Goal: Task Accomplishment & Management: Manage account settings

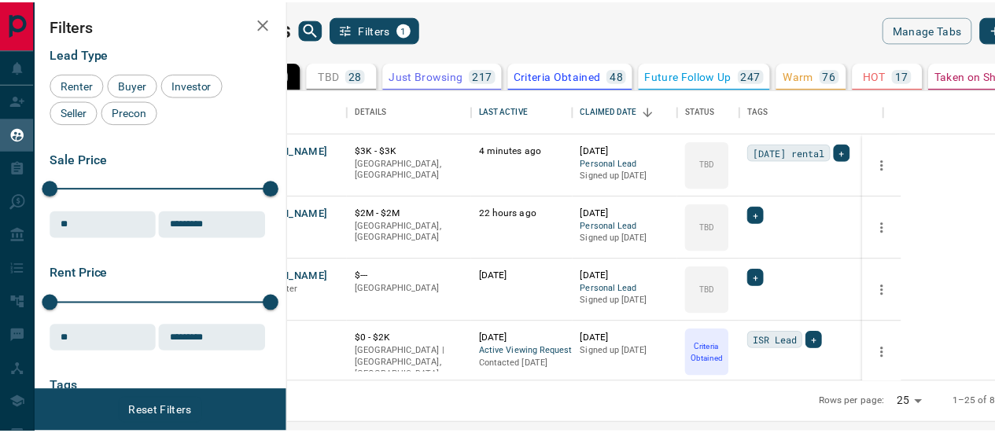
scroll to position [281, 697]
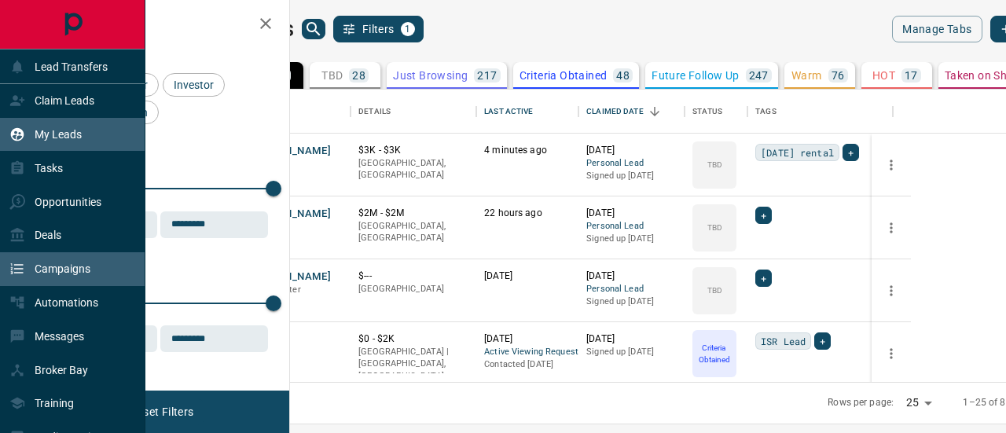
click at [50, 263] on p "Campaigns" at bounding box center [63, 269] width 56 height 13
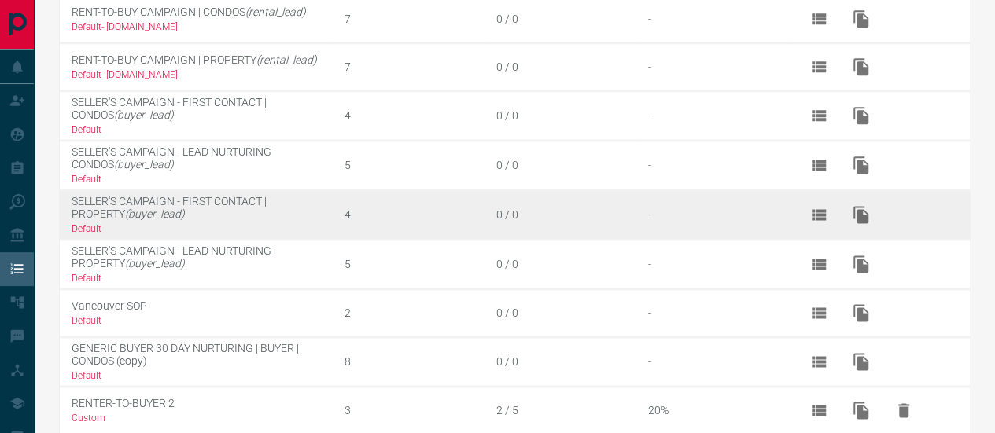
scroll to position [1104, 0]
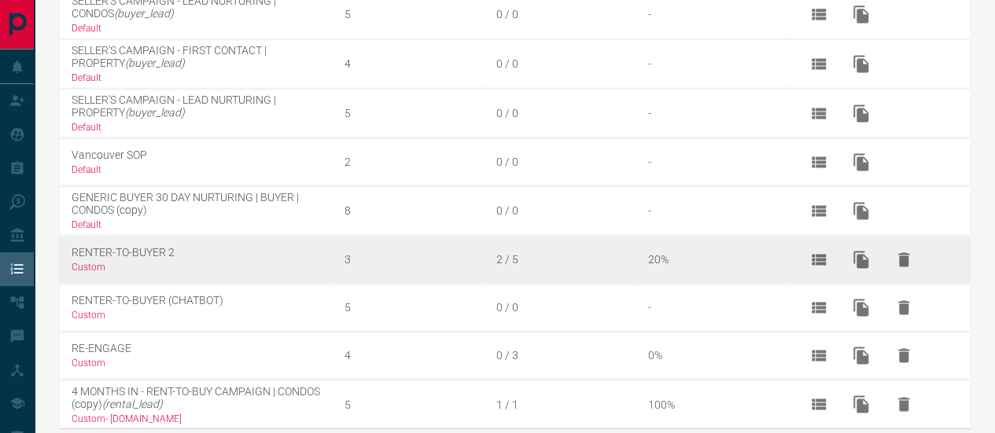
click at [473, 253] on div "3" at bounding box center [414, 259] width 140 height 13
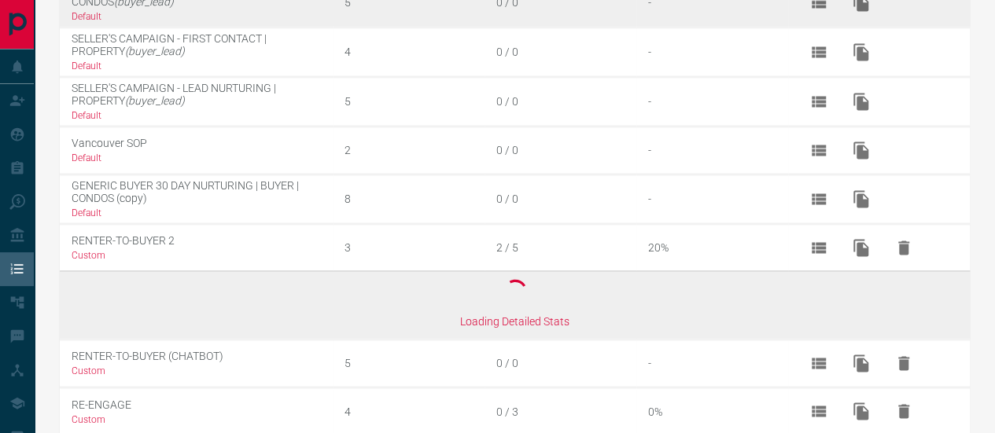
scroll to position [1171, 0]
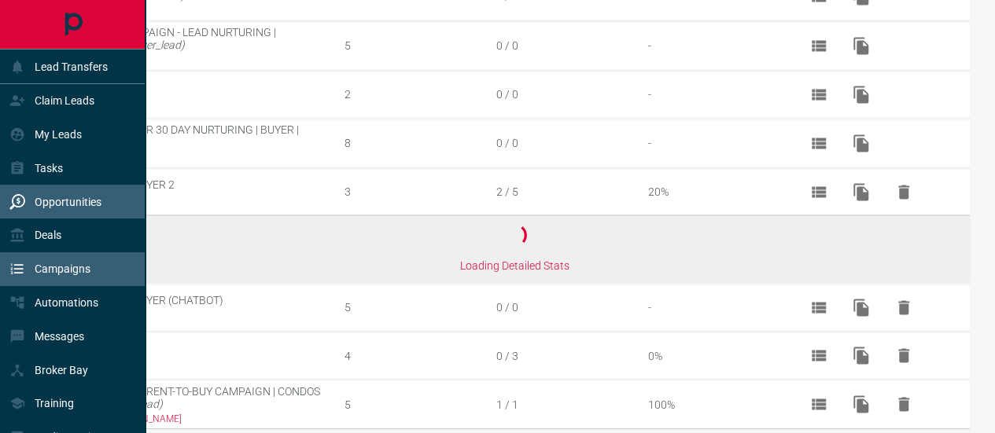
click at [65, 206] on p "Opportunities" at bounding box center [68, 202] width 67 height 13
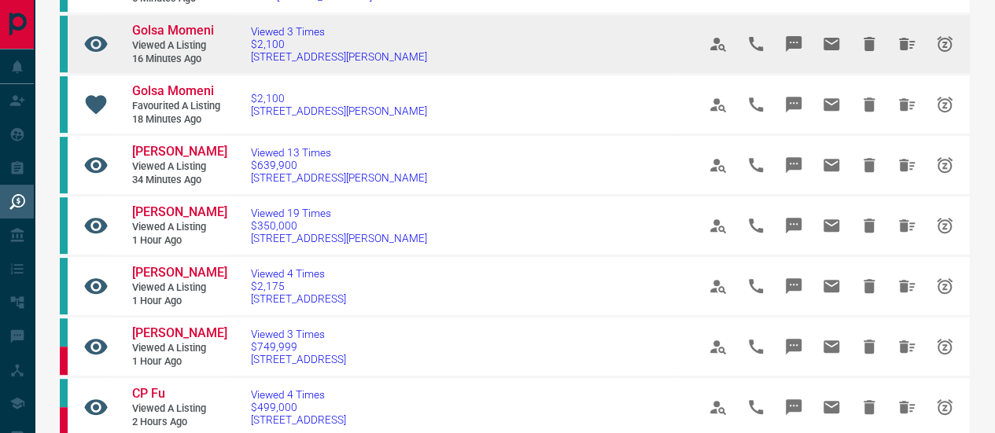
scroll to position [314, 0]
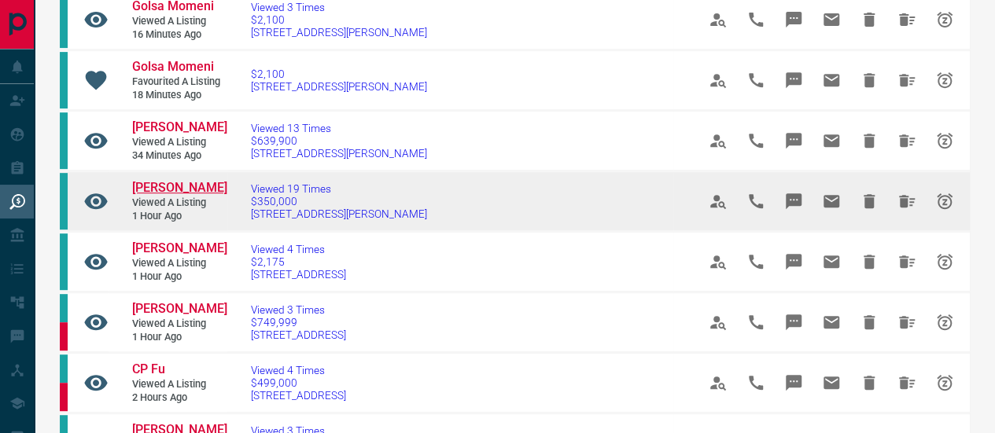
click at [186, 180] on span "[PERSON_NAME]" at bounding box center [179, 187] width 95 height 15
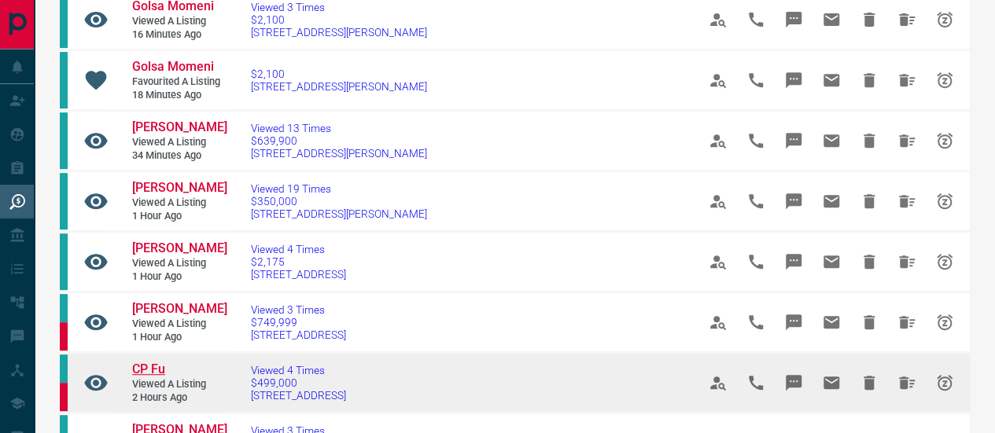
click at [142, 362] on span "CP Fu" at bounding box center [148, 369] width 33 height 15
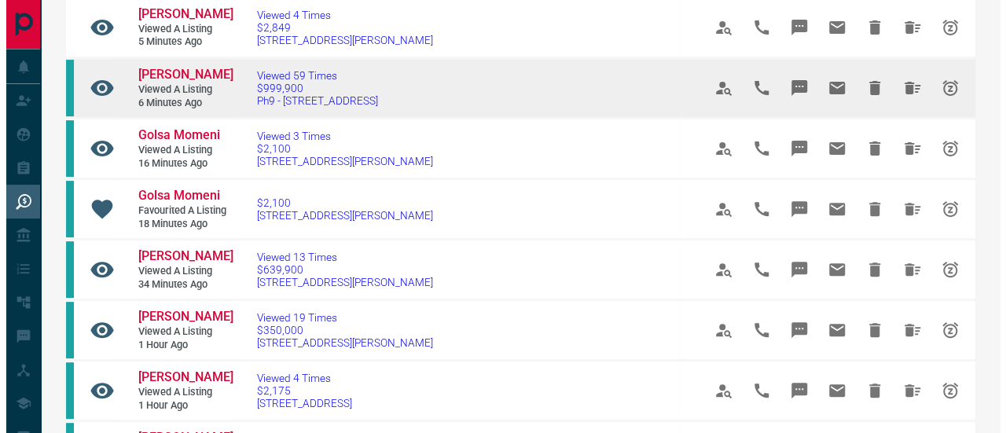
scroll to position [0, 0]
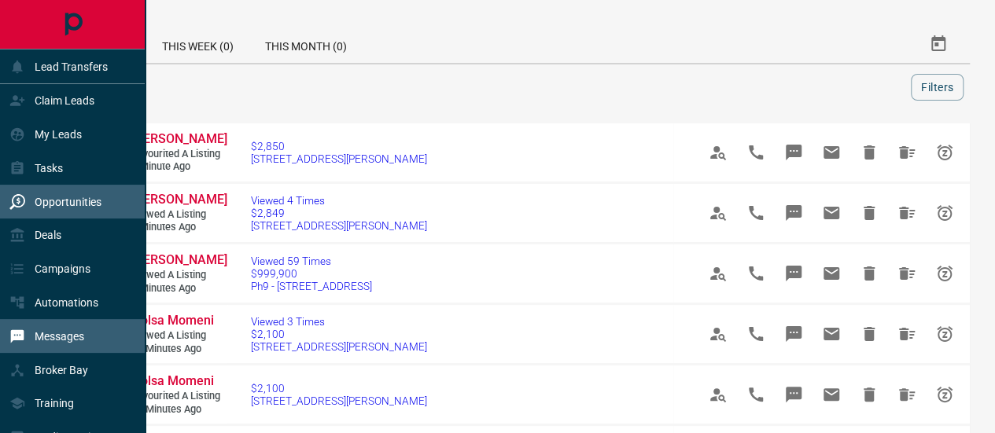
click at [83, 339] on p "Messages" at bounding box center [60, 336] width 50 height 13
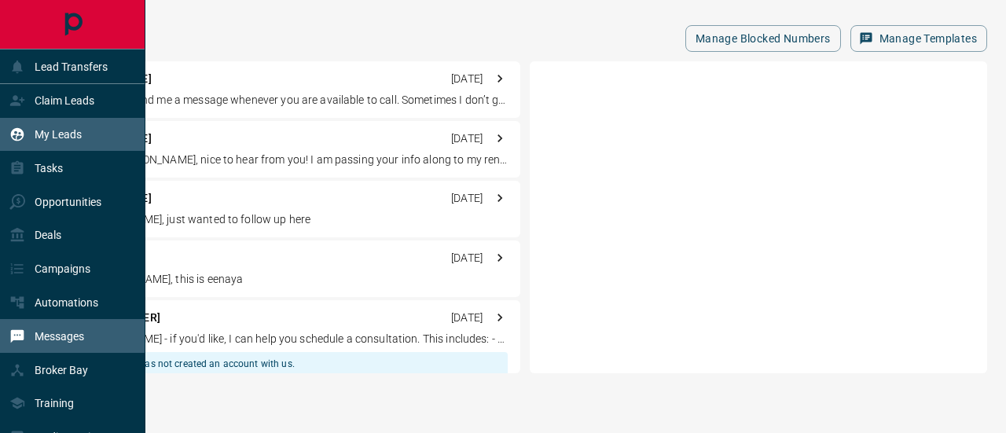
click at [57, 140] on p "My Leads" at bounding box center [58, 134] width 47 height 13
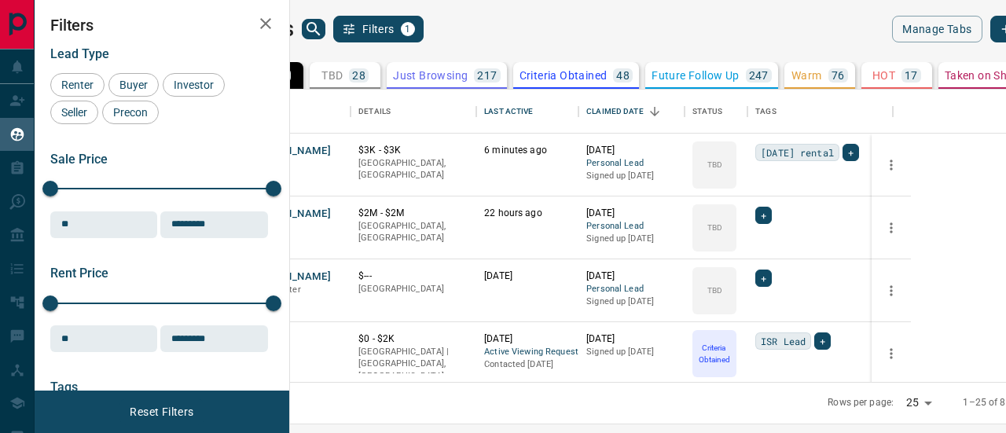
scroll to position [281, 697]
click at [369, 71] on div "TBD 28" at bounding box center [345, 75] width 47 height 14
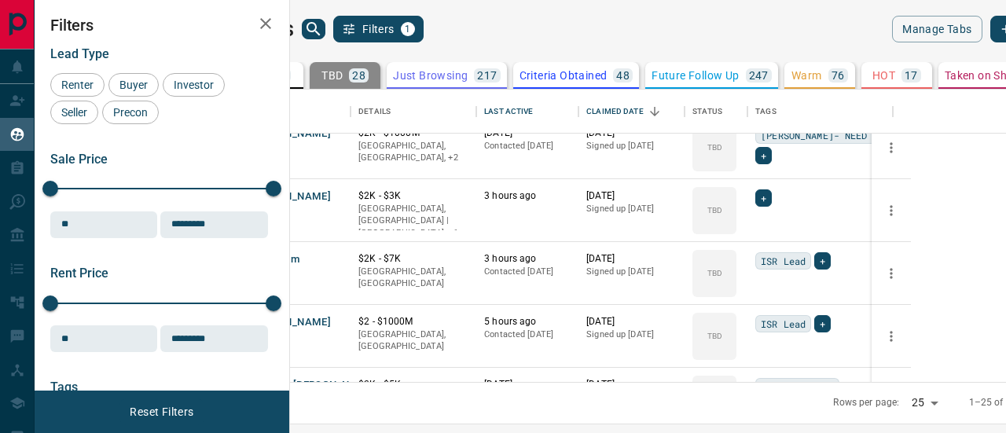
scroll to position [0, 0]
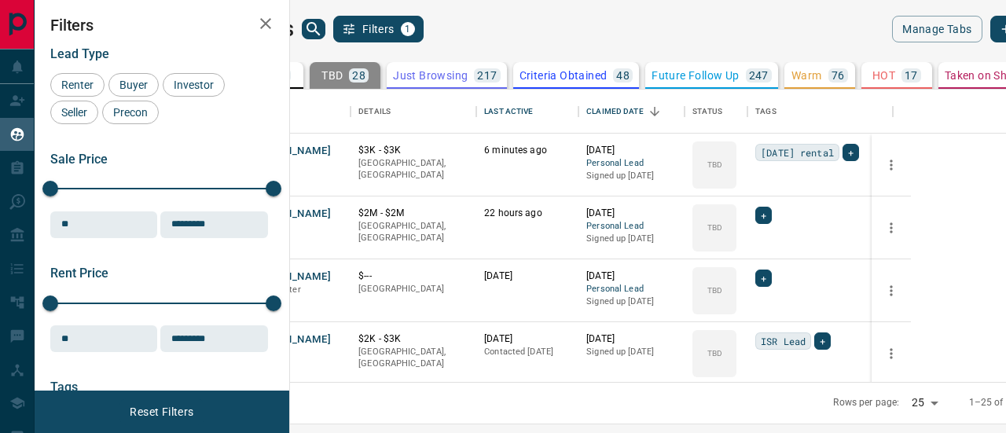
click at [291, 69] on div "881" at bounding box center [278, 75] width 26 height 14
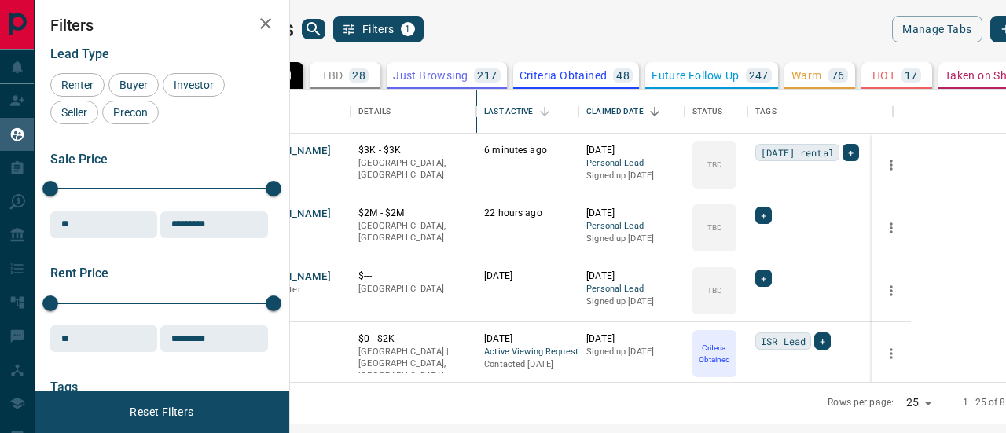
click at [533, 112] on div "Last Active" at bounding box center [508, 112] width 49 height 44
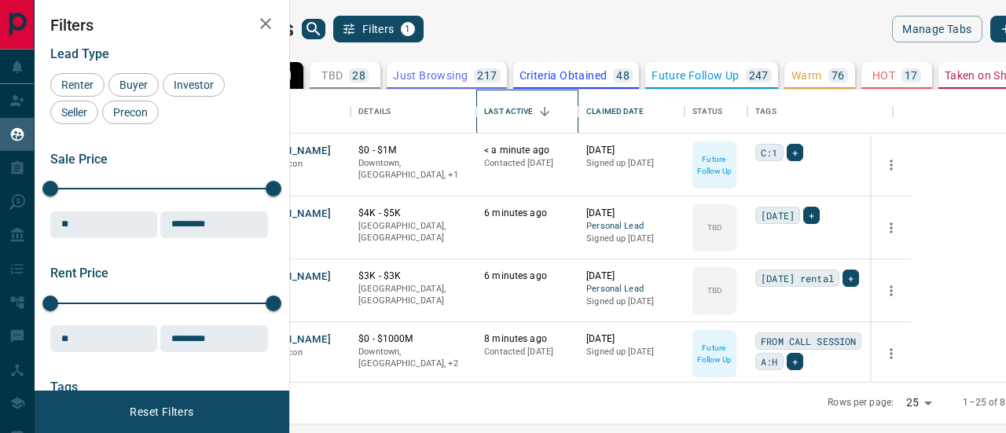
click at [533, 111] on div "Last Active" at bounding box center [508, 112] width 49 height 44
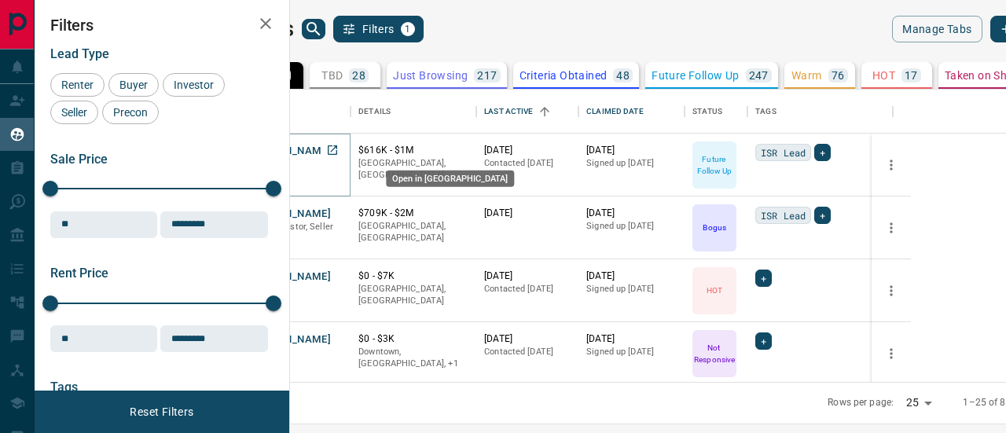
click at [339, 149] on icon "Open in New Tab" at bounding box center [332, 150] width 13 height 13
click at [337, 147] on icon "Open in New Tab" at bounding box center [332, 149] width 9 height 9
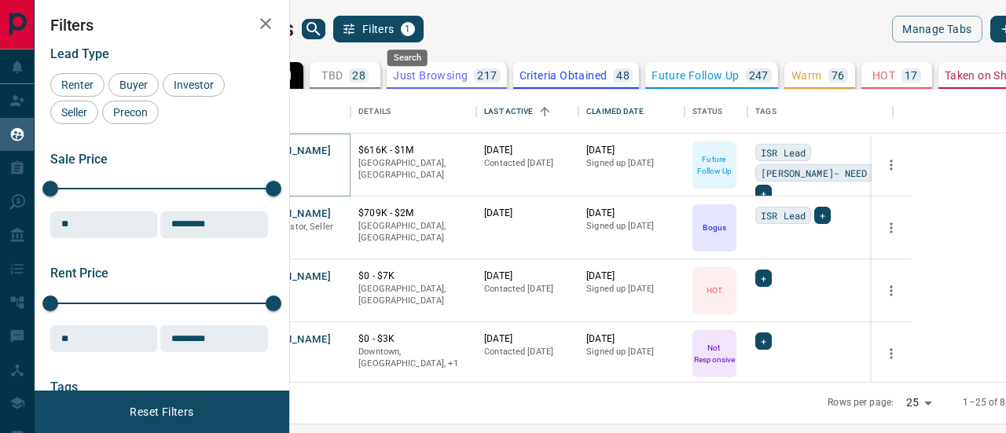
click at [323, 28] on icon "search button" at bounding box center [313, 29] width 19 height 19
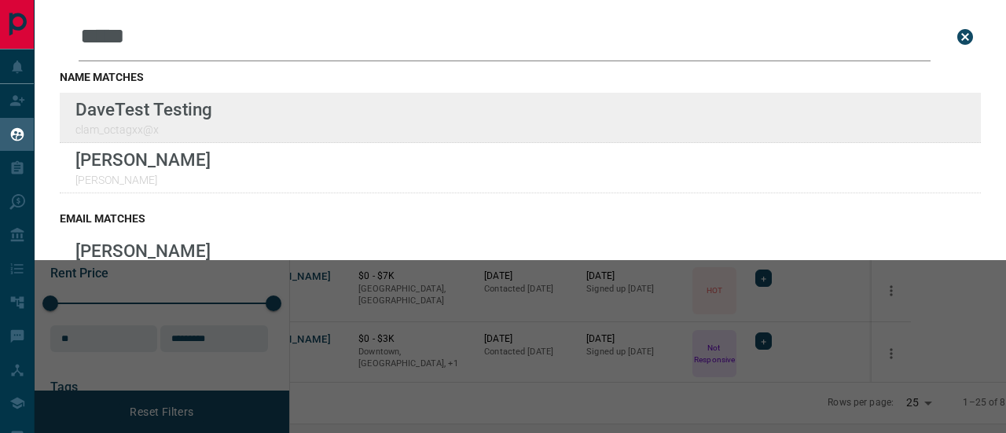
type input "*****"
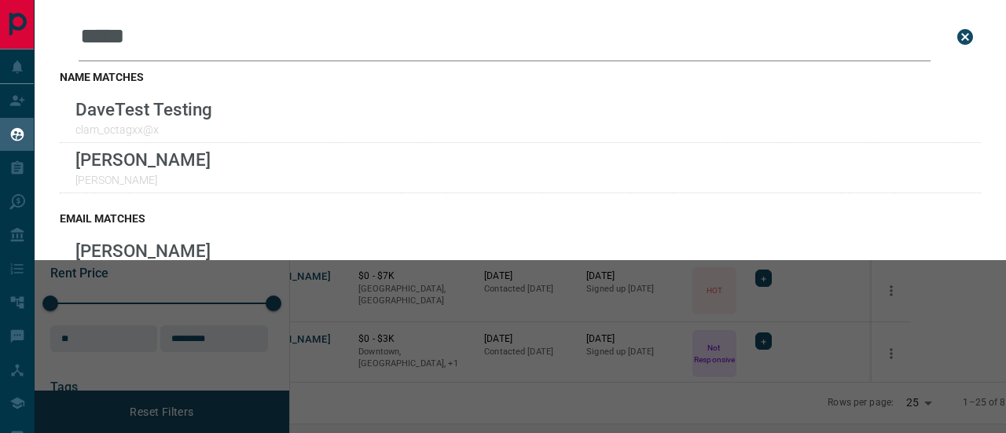
click at [958, 34] on icon "close search bar" at bounding box center [966, 37] width 16 height 16
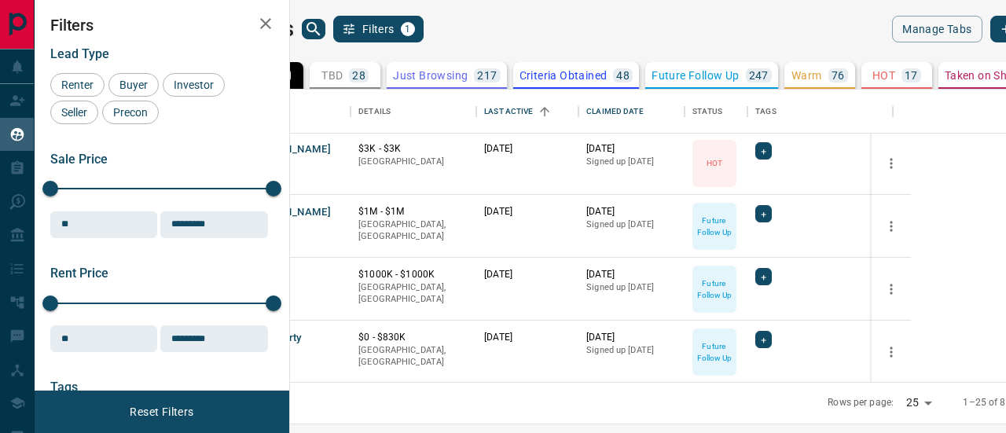
scroll to position [472, 0]
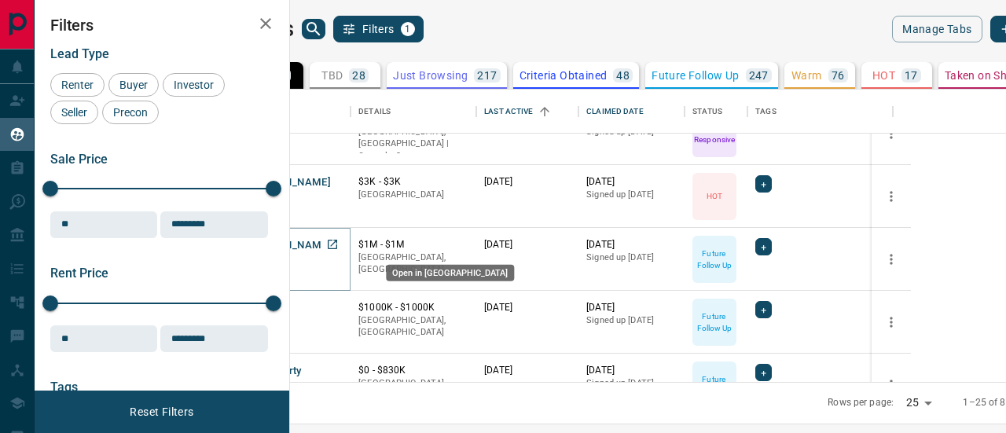
click at [339, 241] on icon "Open in New Tab" at bounding box center [332, 244] width 13 height 13
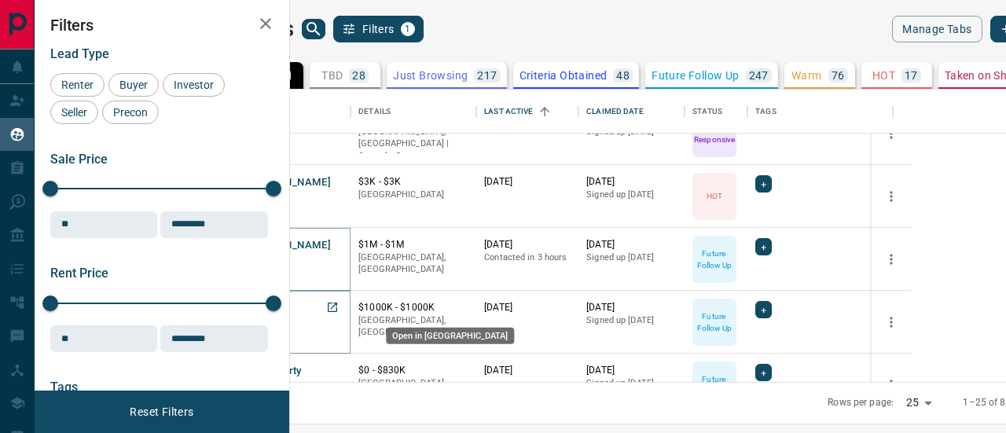
click at [337, 303] on icon "Open in New Tab" at bounding box center [332, 307] width 9 height 9
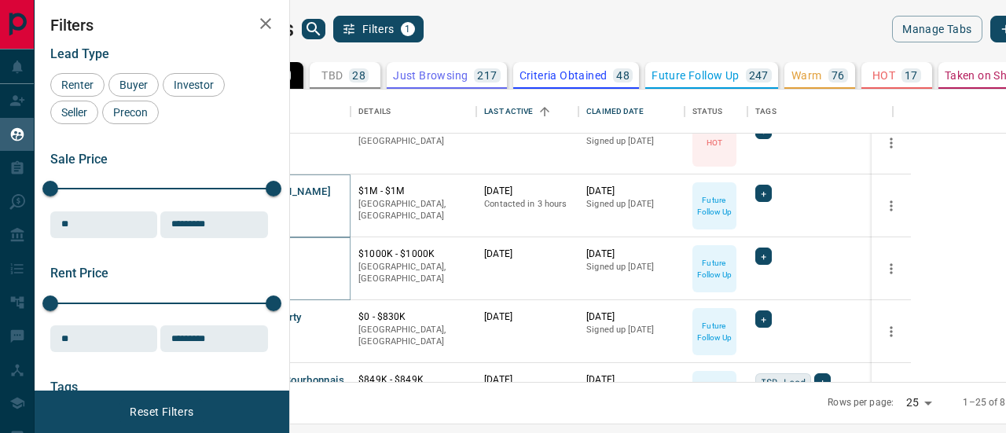
scroll to position [550, 0]
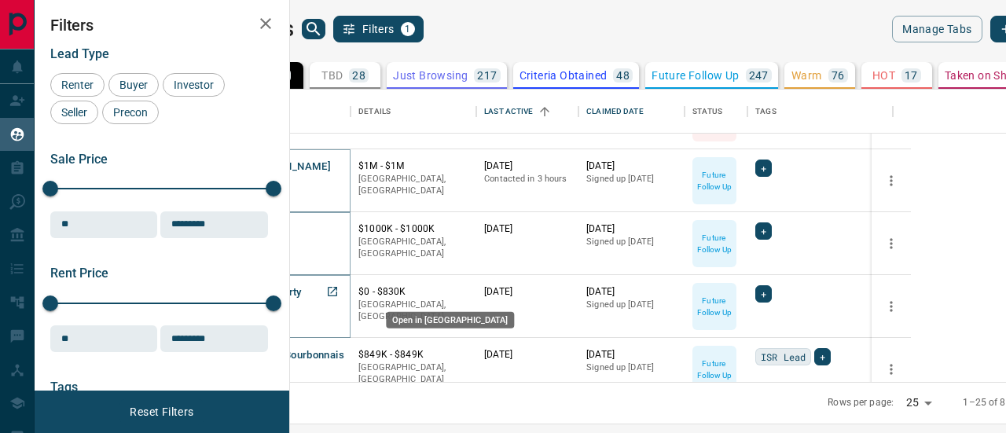
click at [339, 289] on icon "Open in New Tab" at bounding box center [332, 291] width 13 height 13
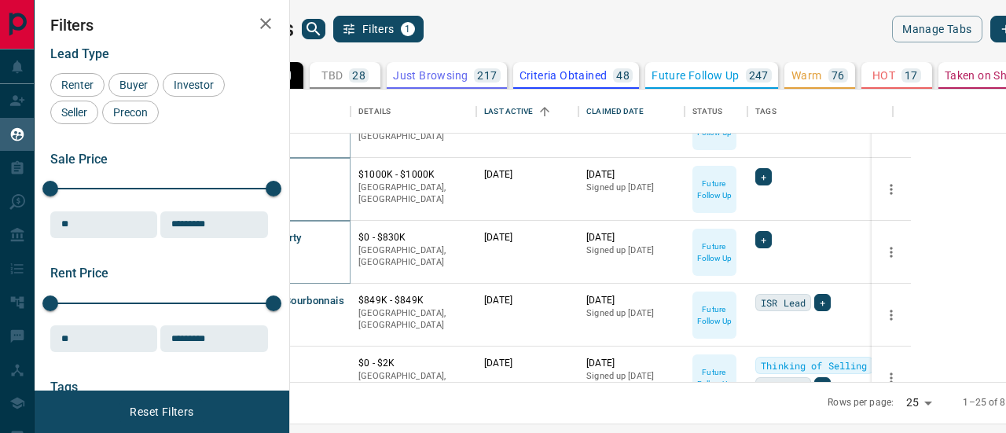
scroll to position [629, 0]
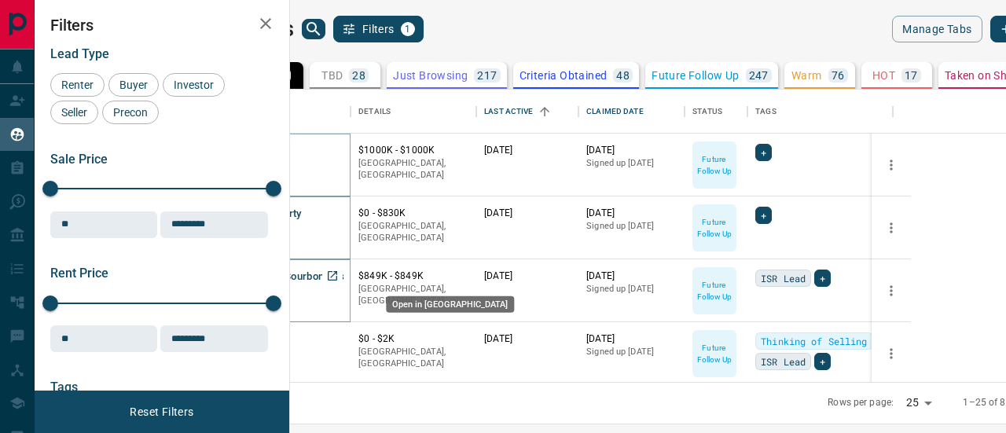
click at [339, 274] on icon "Open in New Tab" at bounding box center [332, 276] width 13 height 13
